Goal: Task Accomplishment & Management: Manage account settings

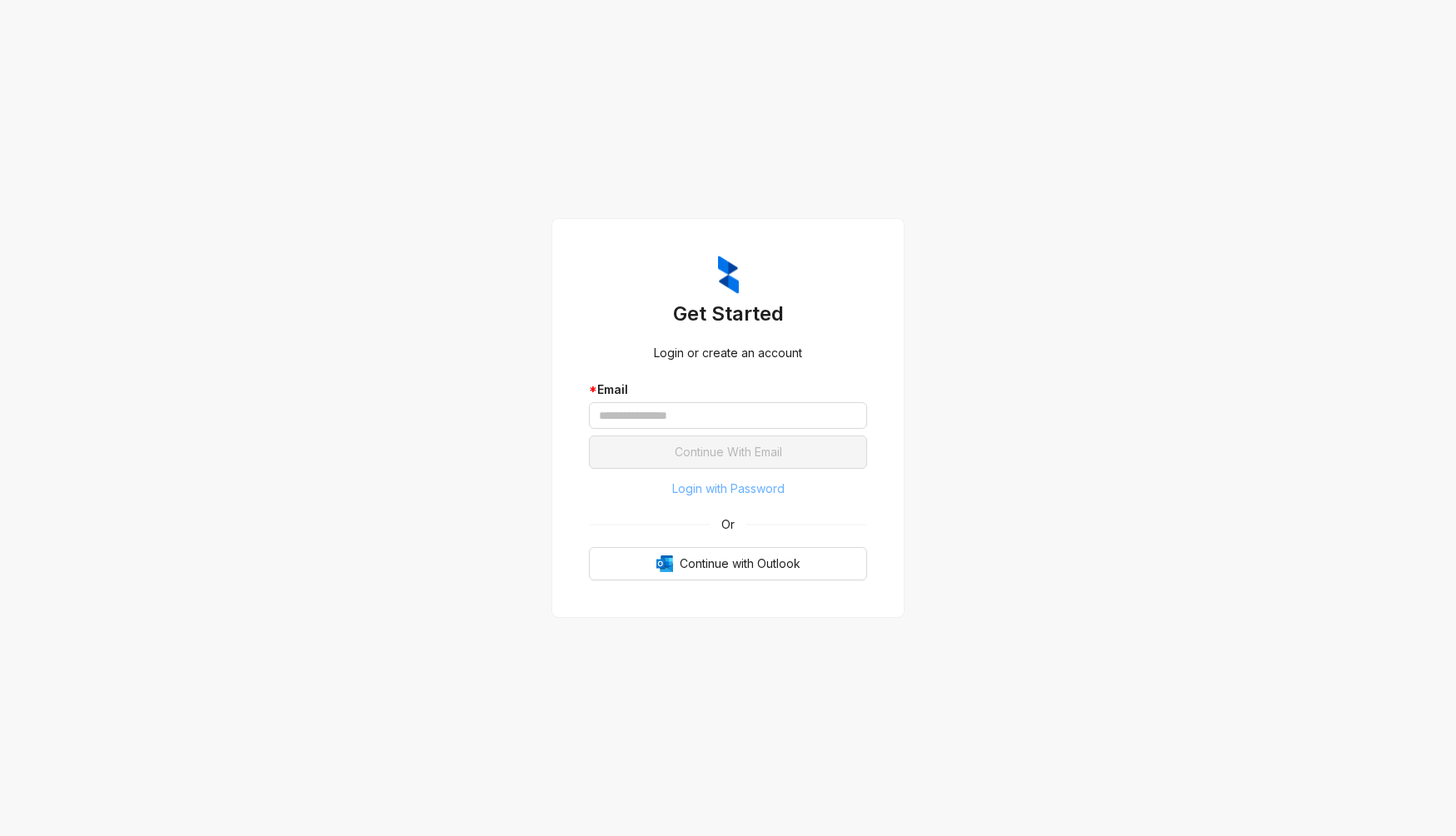
click at [712, 488] on span "Login with Password" at bounding box center [728, 488] width 112 height 18
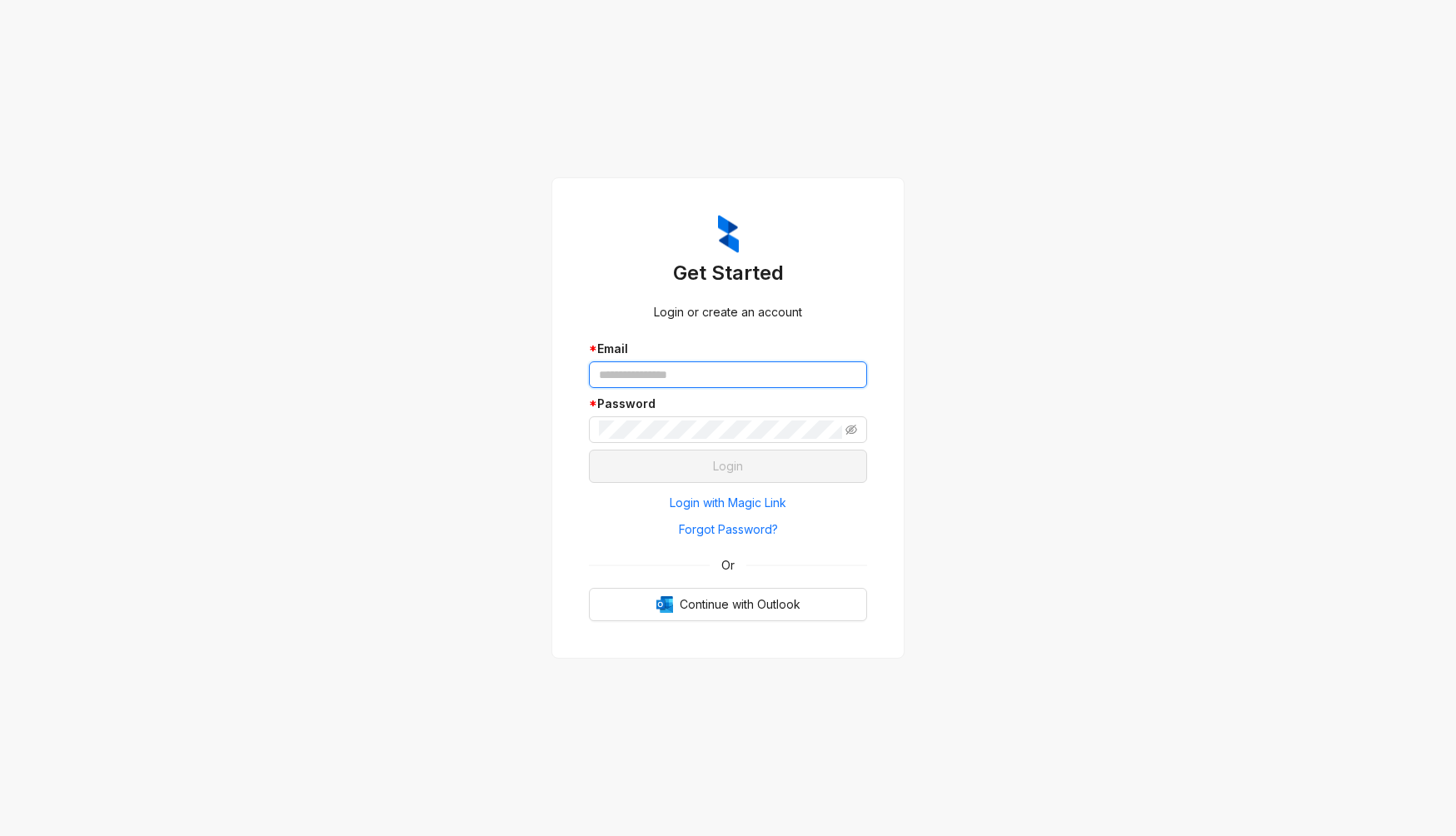
click at [656, 372] on input "text" at bounding box center [728, 375] width 278 height 26
type input "*"
click at [760, 533] on span "Forgot Password?" at bounding box center [728, 530] width 99 height 18
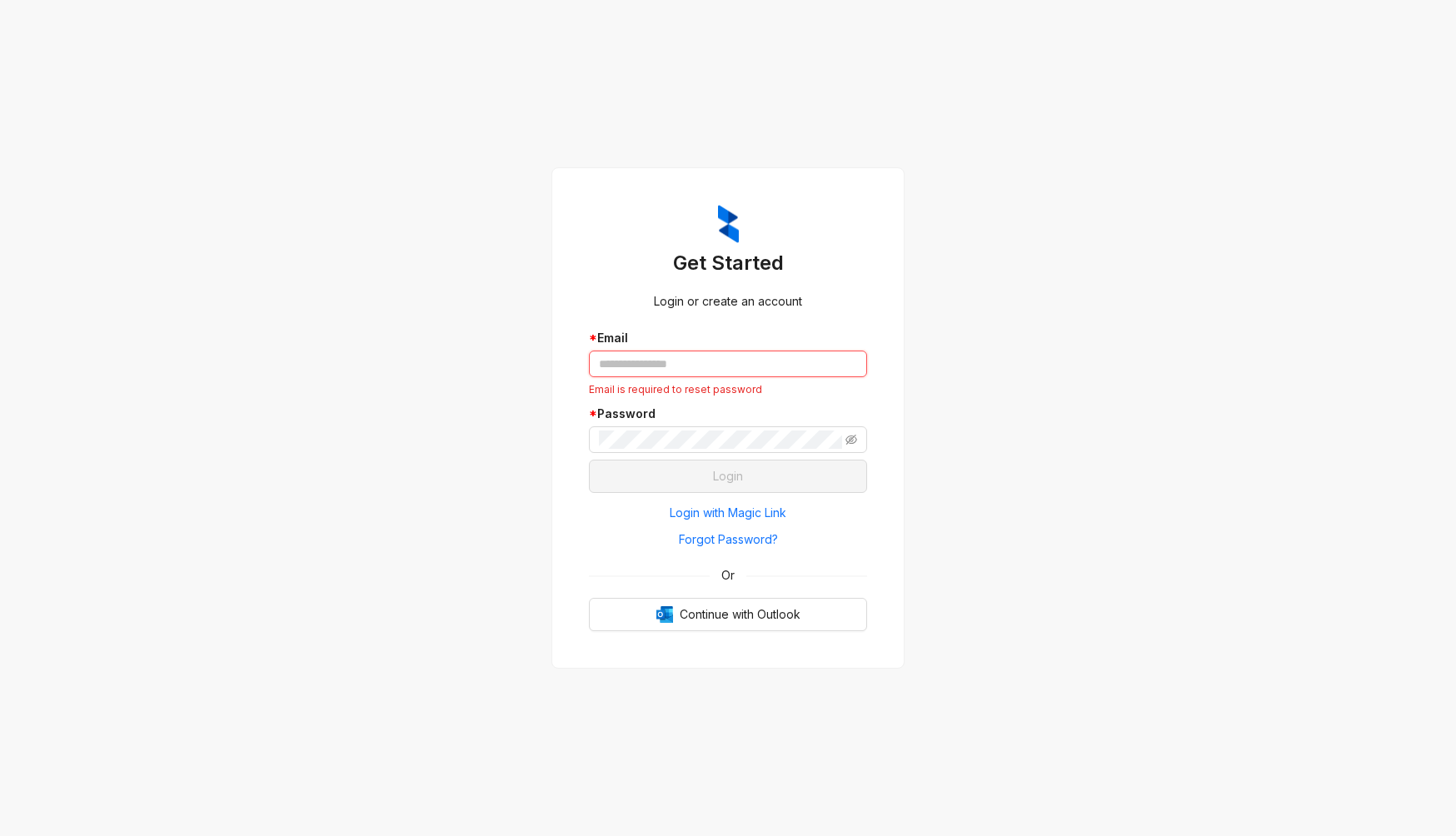
click at [636, 359] on input "text" at bounding box center [728, 364] width 278 height 26
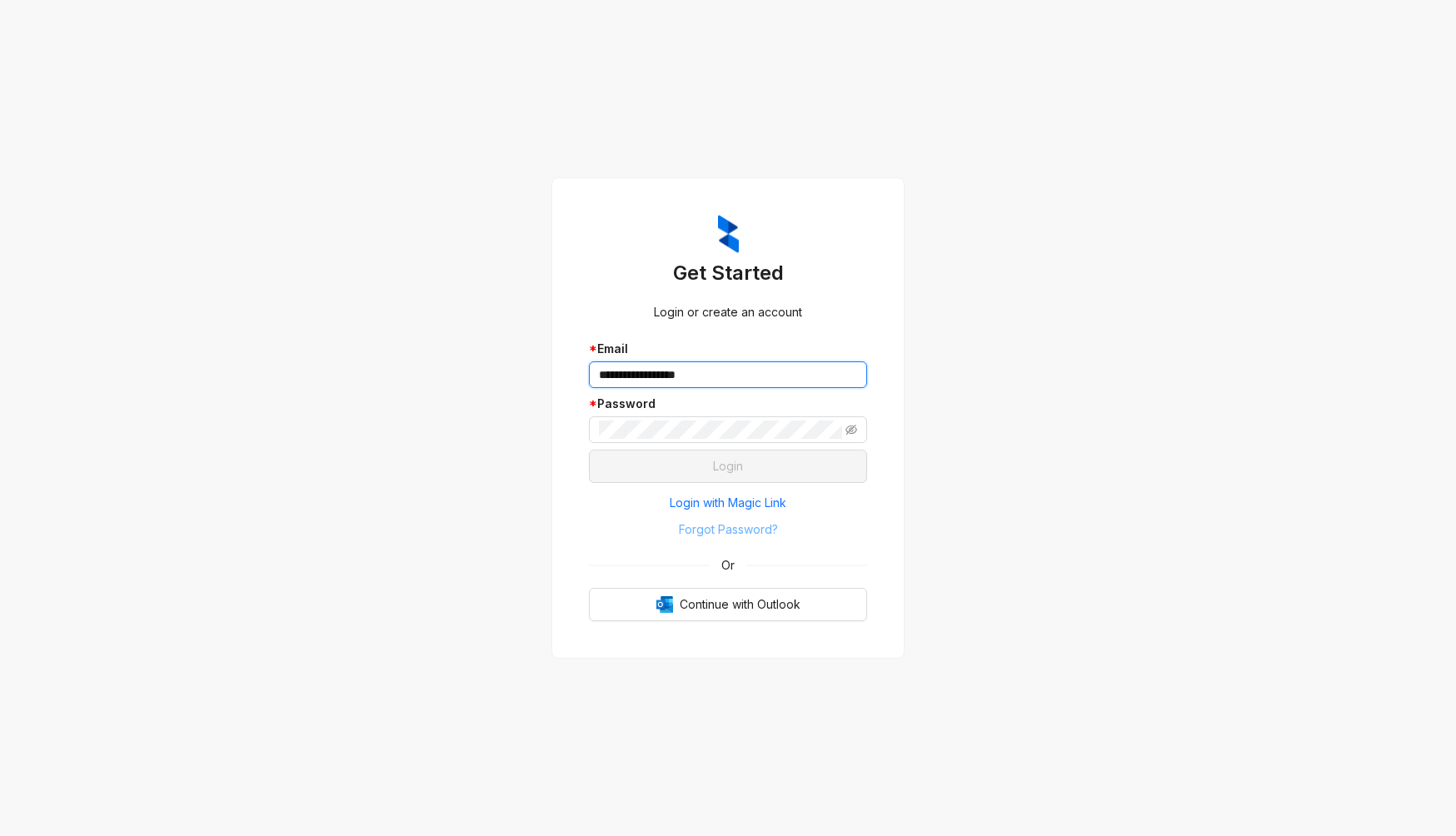
type input "**********"
click at [713, 525] on span "Forgot Password?" at bounding box center [728, 530] width 99 height 18
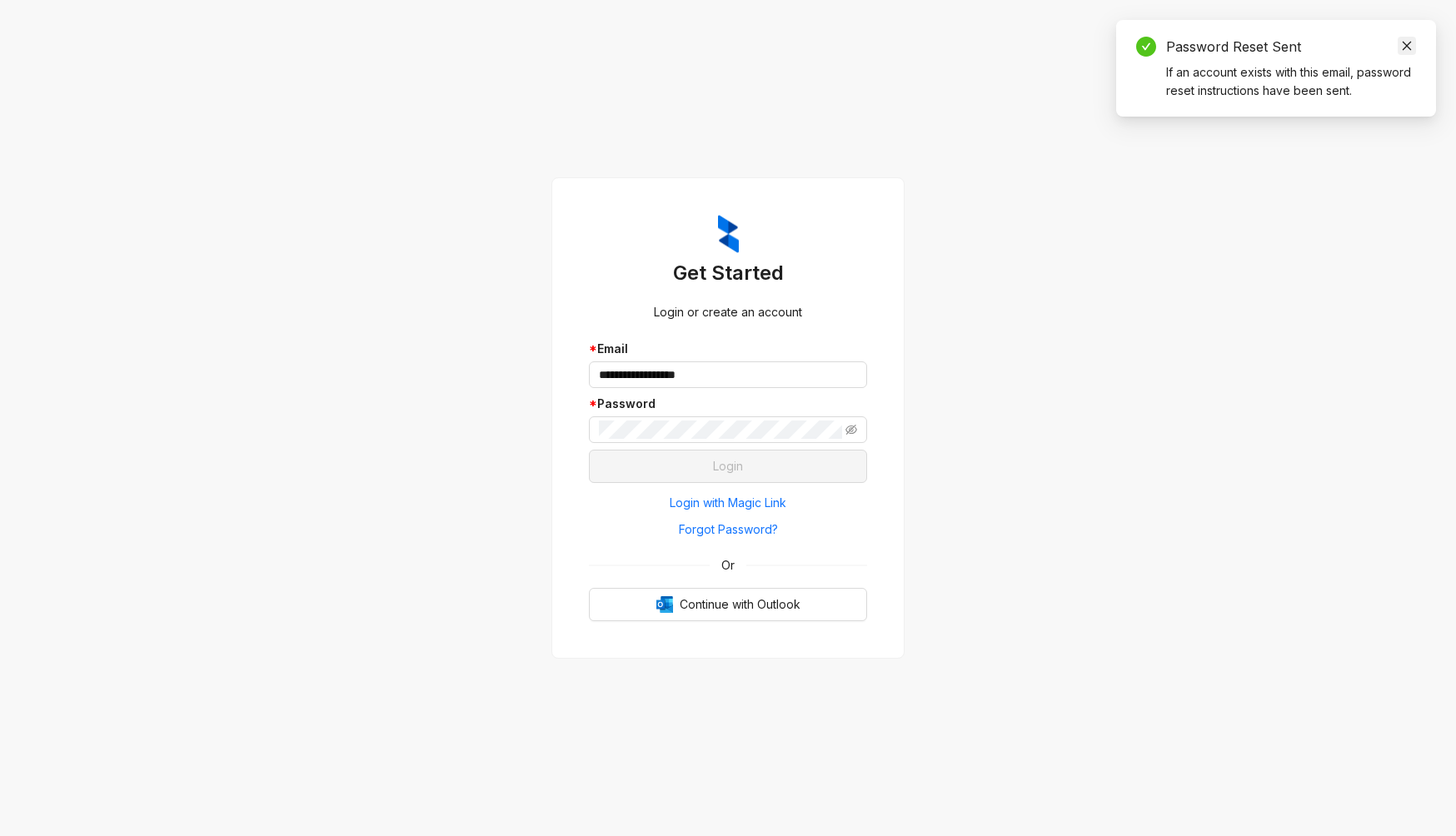
click at [1408, 47] on icon "close" at bounding box center [1407, 46] width 9 height 9
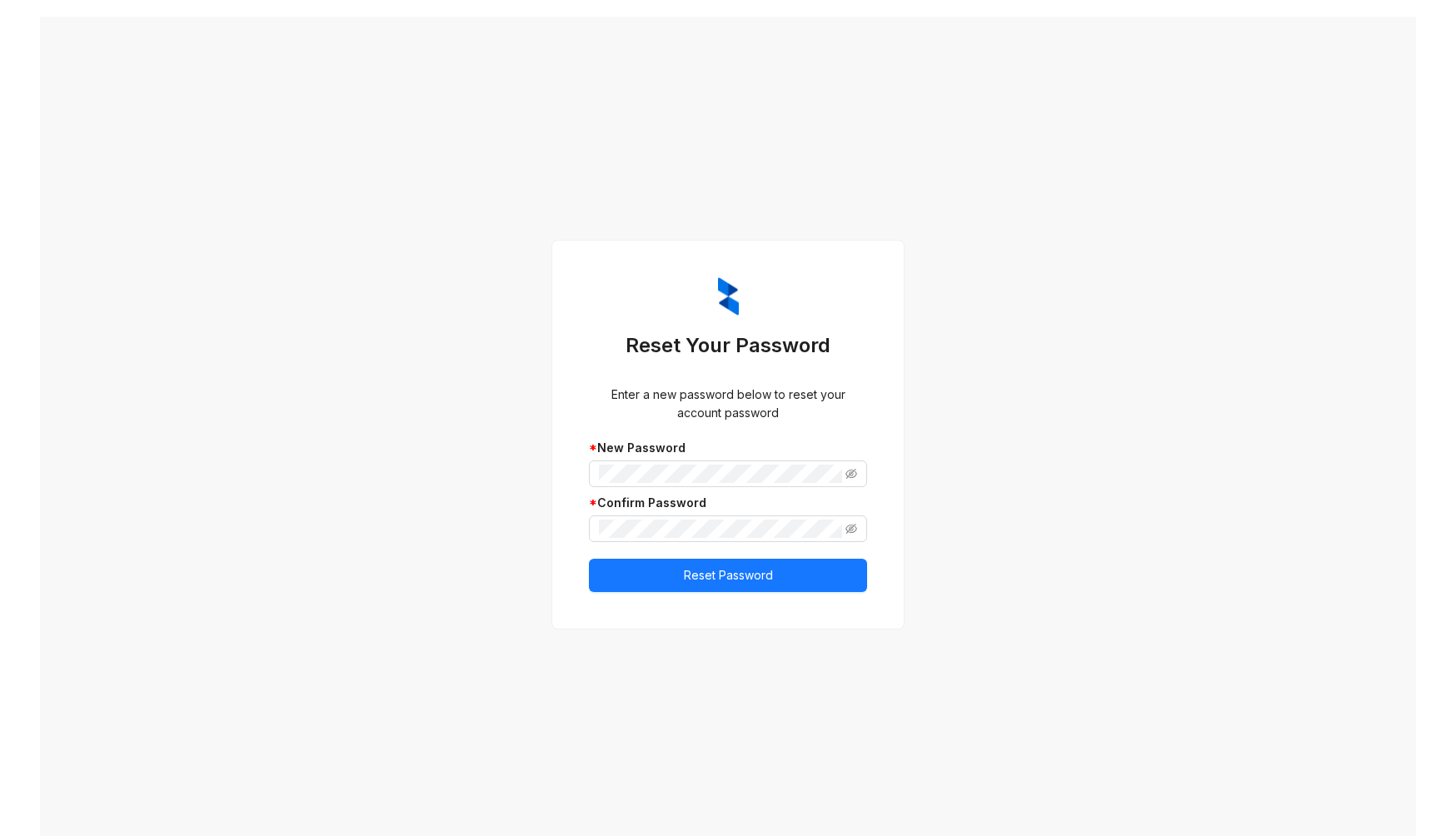
click at [1055, 397] on div "Reset Your Password Enter a new password below to reset your account password *…" at bounding box center [728, 434] width 1376 height 836
click at [845, 474] on icon "eye-invisible" at bounding box center [850, 474] width 11 height 11
click at [905, 513] on div "Reset Your Password Enter a new password below to reset your account password *…" at bounding box center [728, 434] width 1376 height 836
click at [845, 530] on icon "eye-invisible" at bounding box center [850, 529] width 11 height 10
click at [953, 543] on div "Reset Your Password Enter a new password below to reset your account password *…" at bounding box center [728, 434] width 1376 height 836
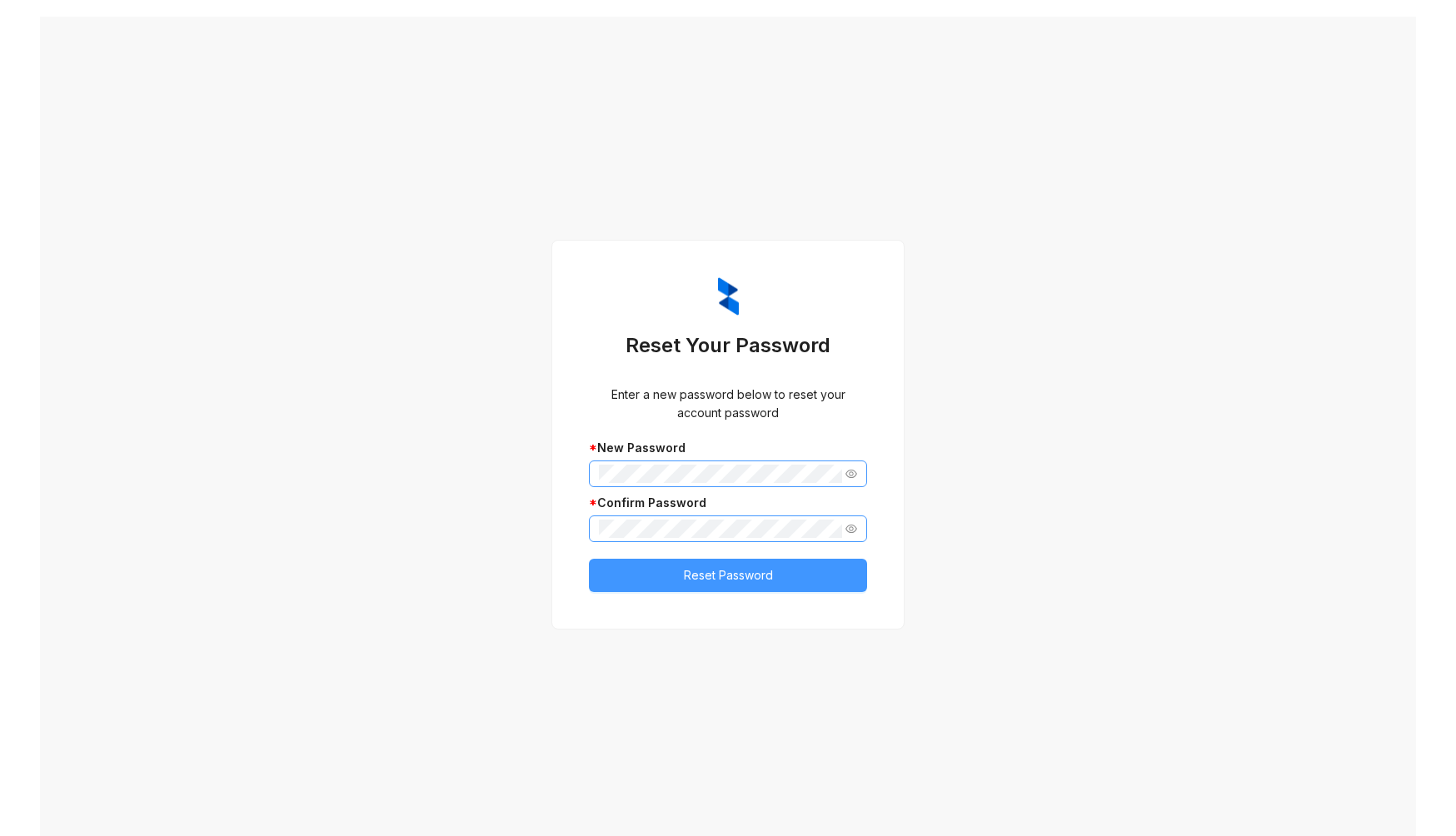
click at [751, 579] on span "Reset Password" at bounding box center [728, 575] width 89 height 18
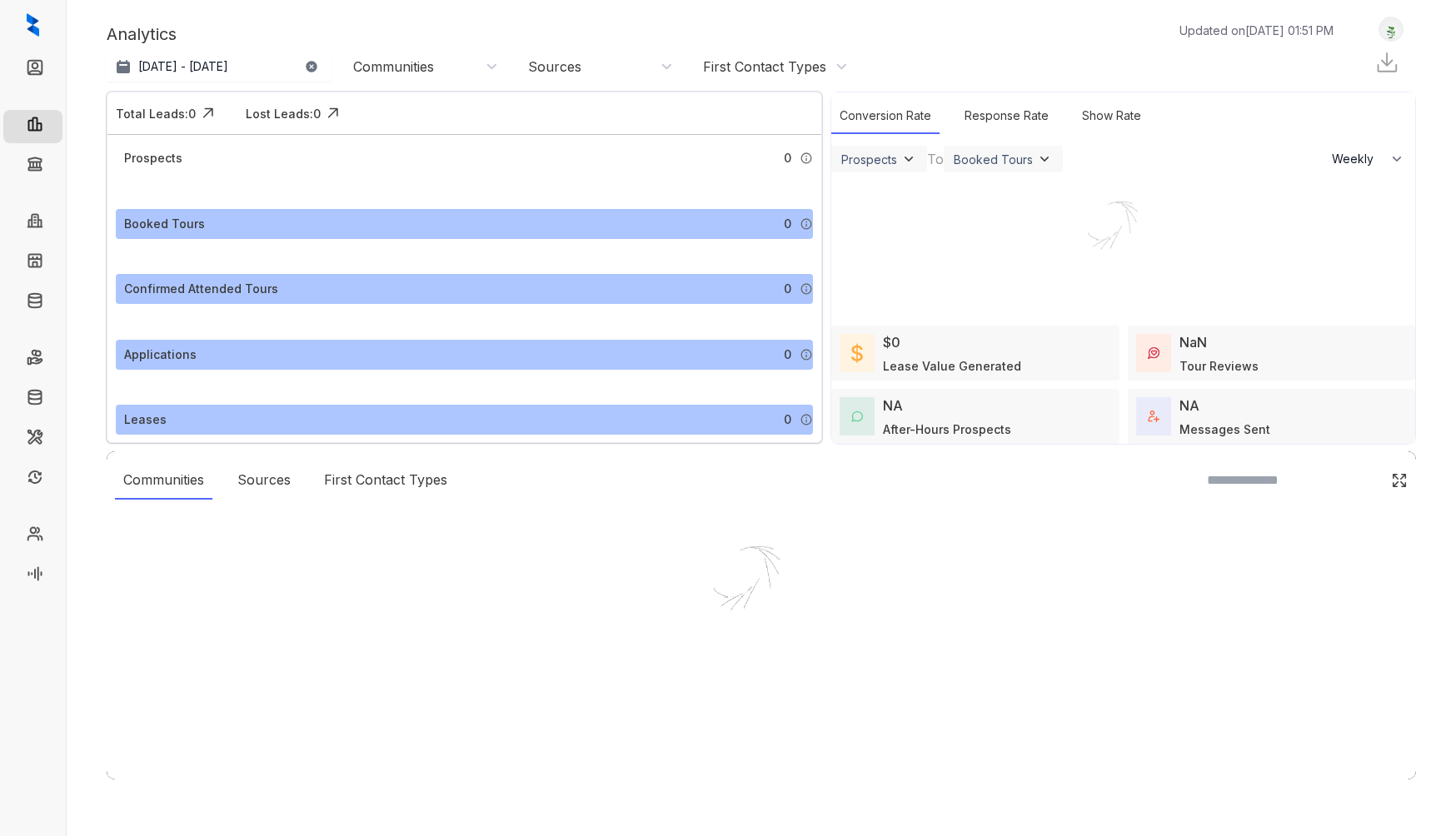
select select "******"
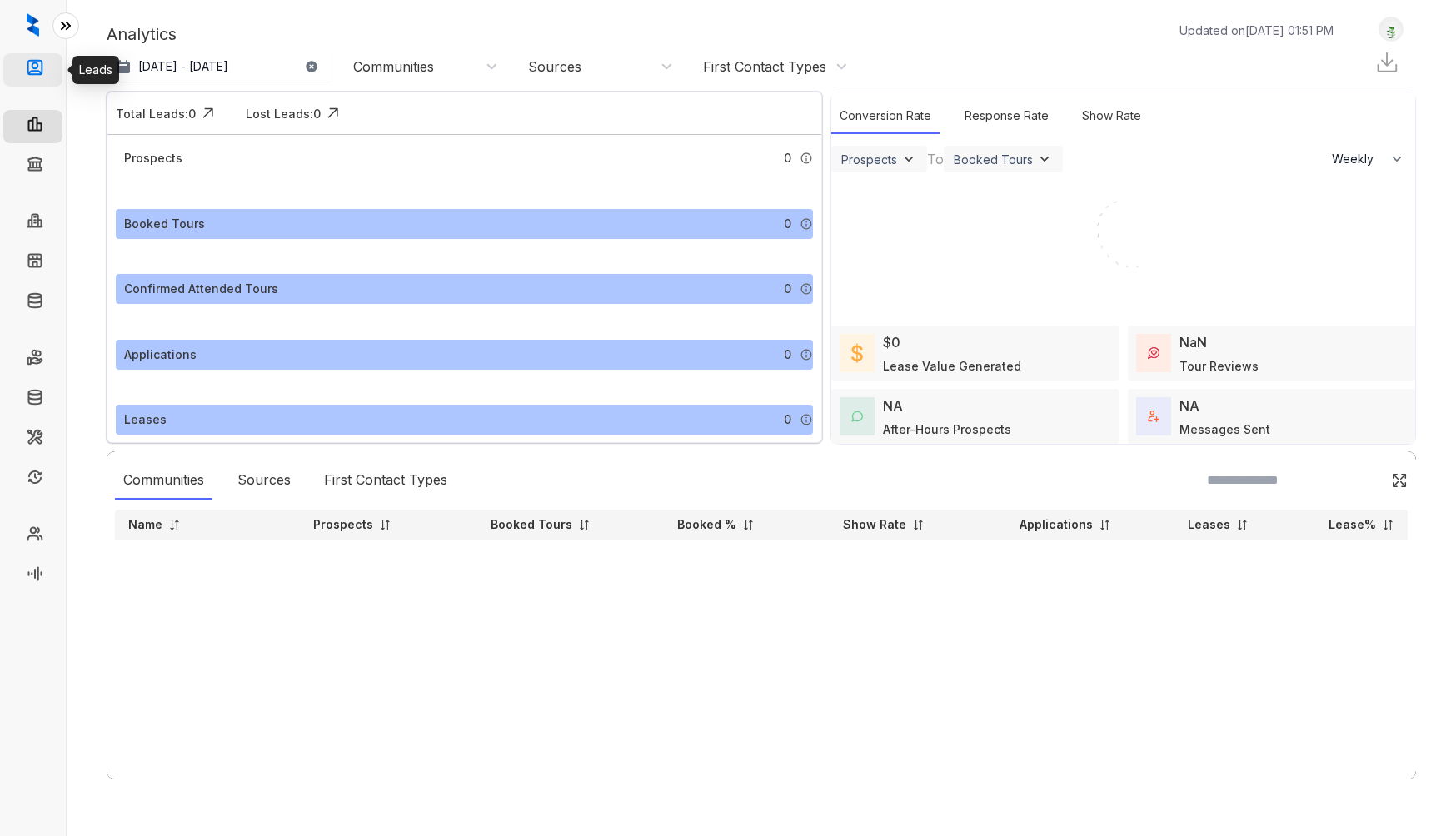
click at [52, 67] on link "Leads" at bounding box center [68, 70] width 33 height 33
click at [66, 26] on icon at bounding box center [66, 25] width 17 height 17
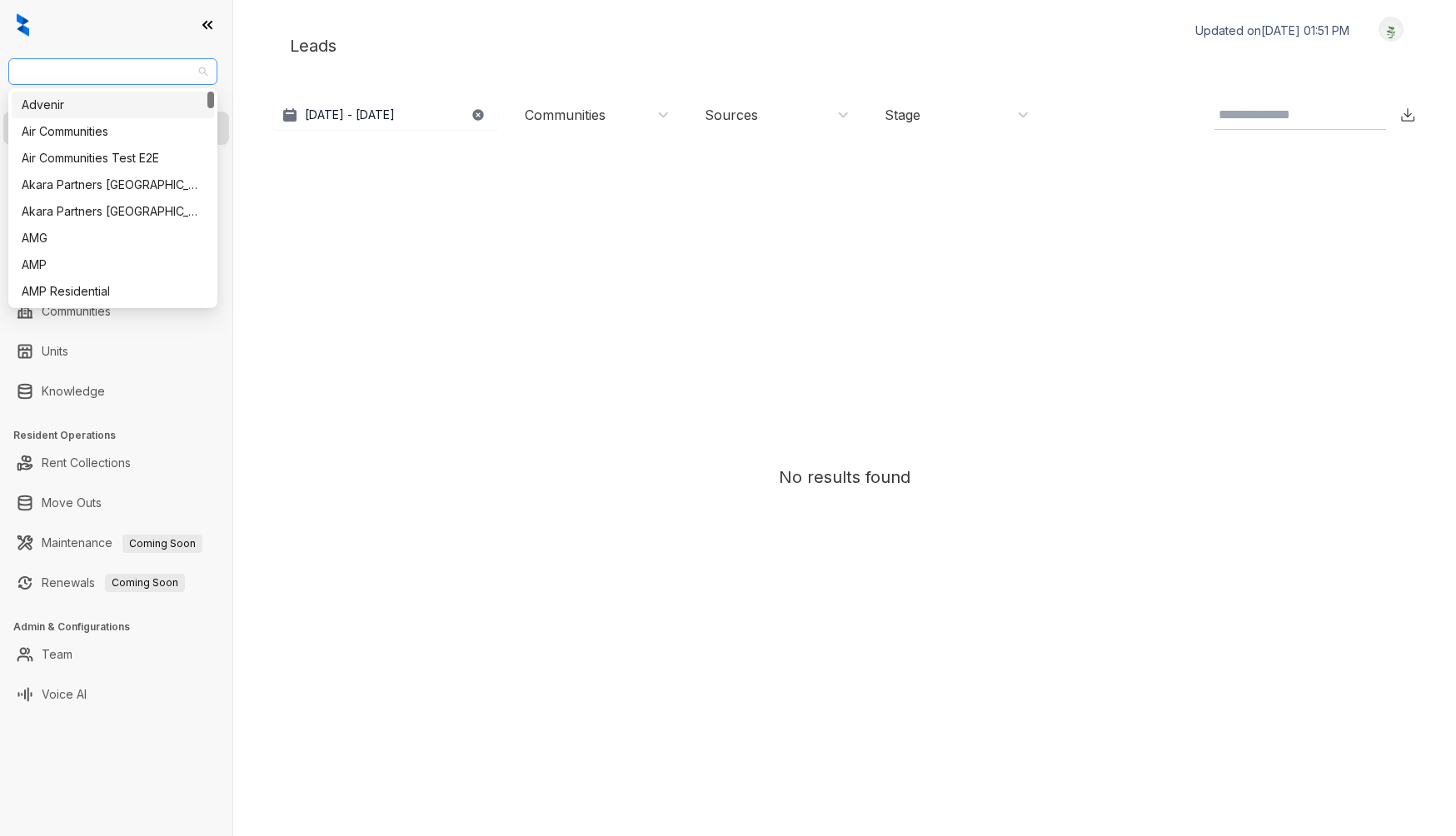
click at [105, 83] on span "Residentboost" at bounding box center [113, 72] width 189 height 25
click at [252, 63] on div "Leads Updated on Oct 15, 2025, 01:51 PM Logout Sep 15, 2025 - Oct 14, 2025 Toda…" at bounding box center [844, 418] width 1222 height 836
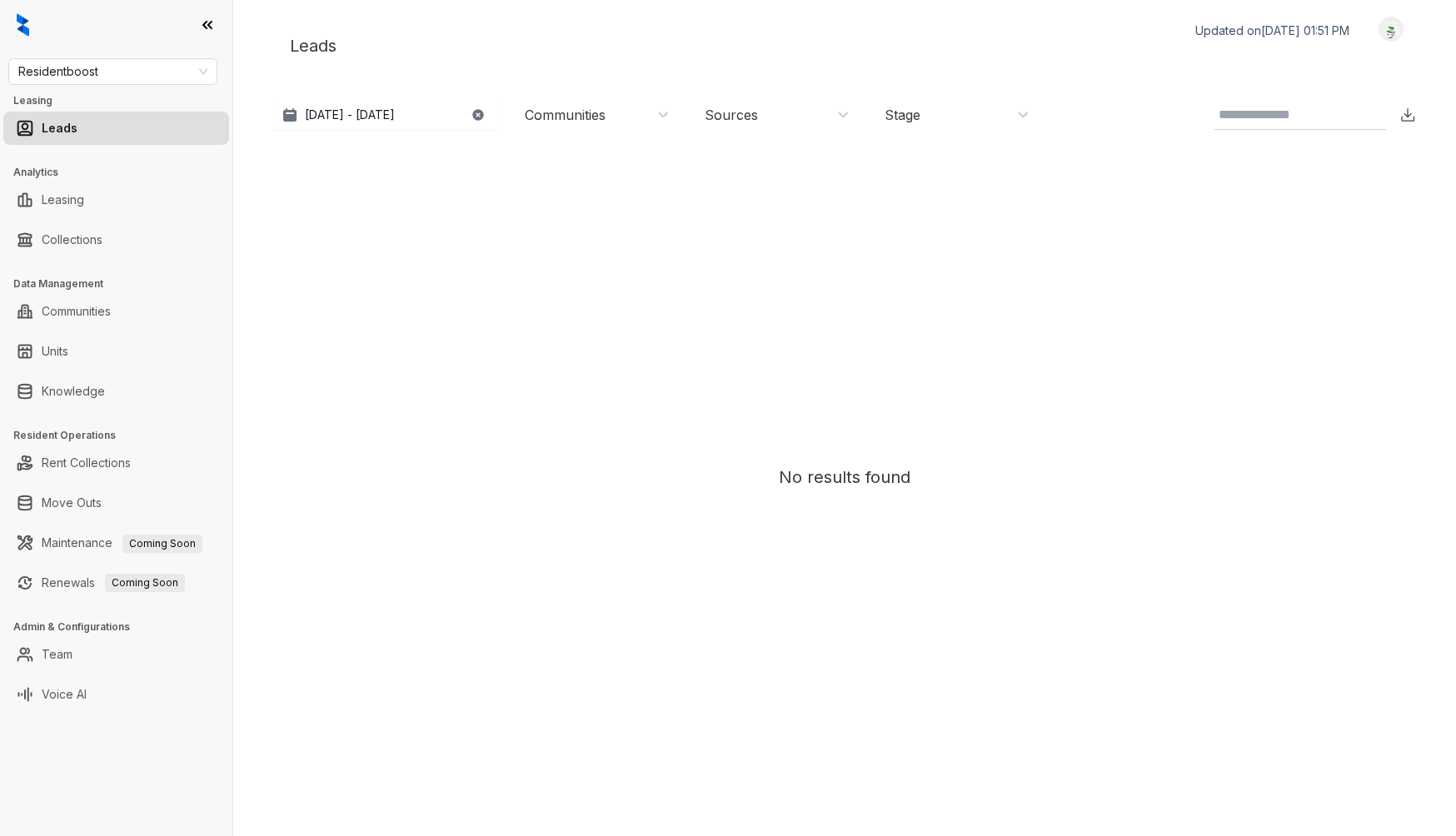
click at [207, 21] on icon at bounding box center [206, 25] width 17 height 17
